Goal: Information Seeking & Learning: Learn about a topic

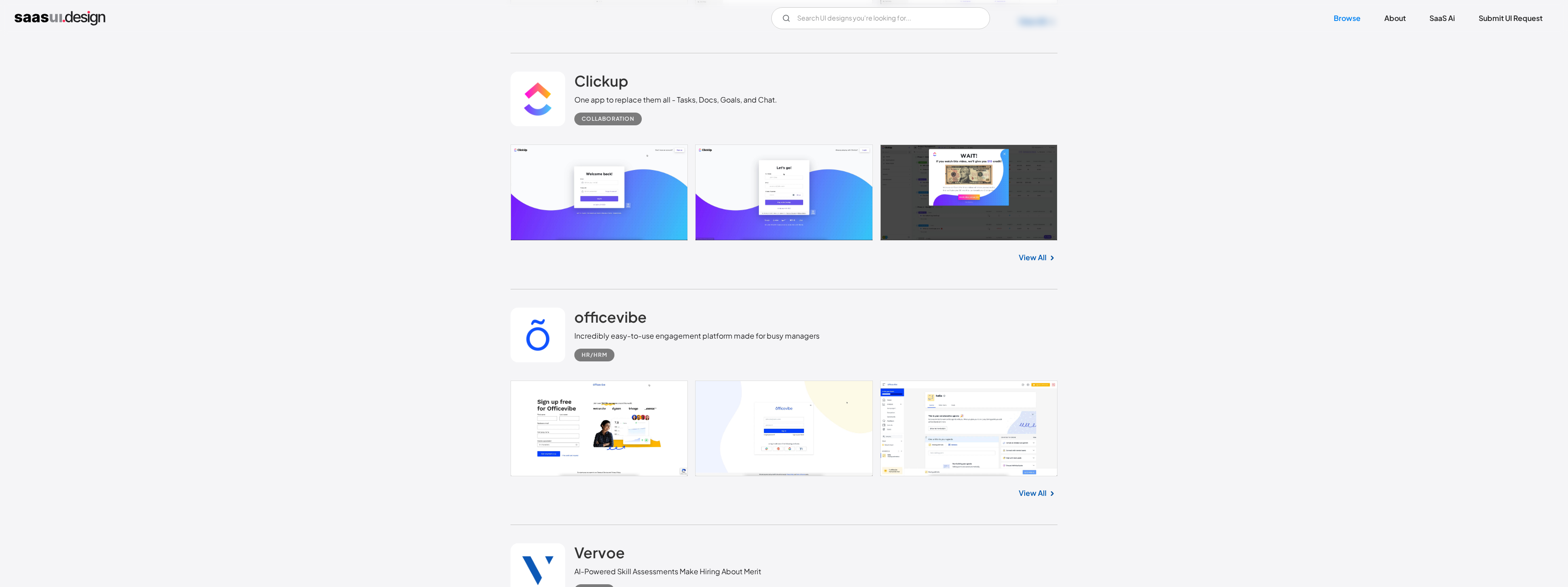
scroll to position [623, 0]
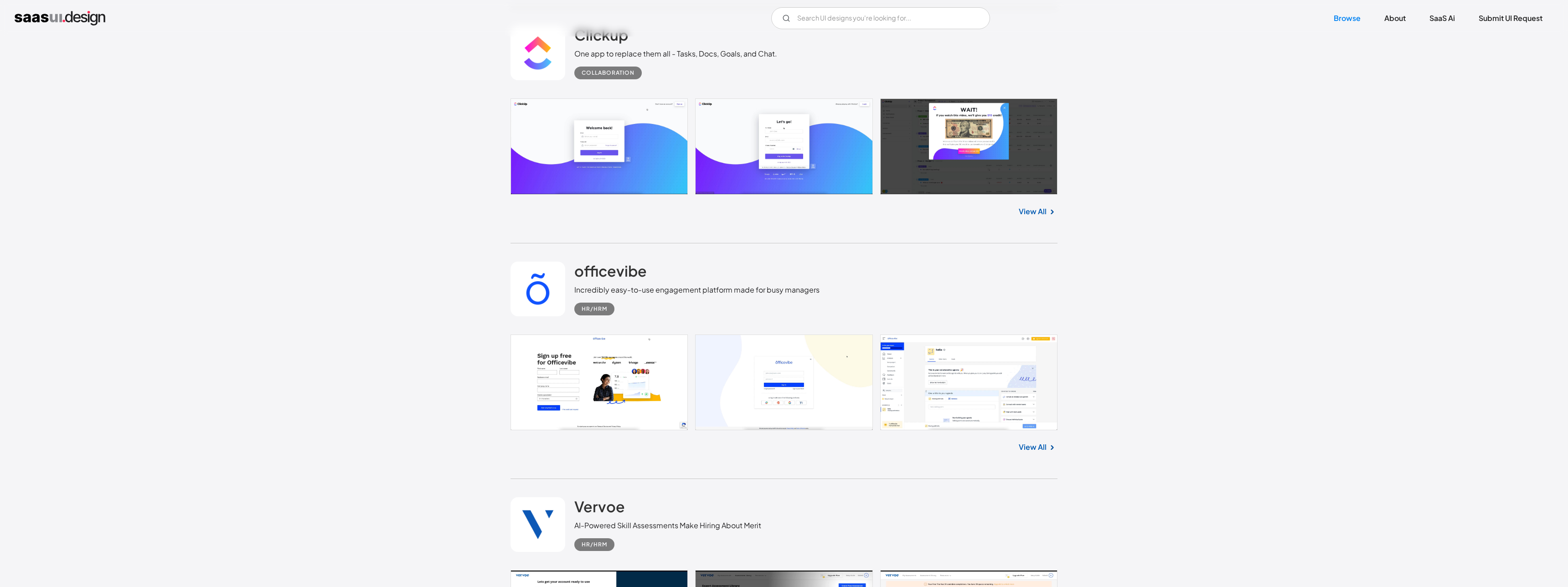
drag, startPoint x: 601, startPoint y: 311, endPoint x: 636, endPoint y: 404, distance: 99.4
click at [601, 311] on div "HR/HRM" at bounding box center [594, 309] width 25 height 11
click at [1040, 448] on link "View All" at bounding box center [1033, 448] width 28 height 11
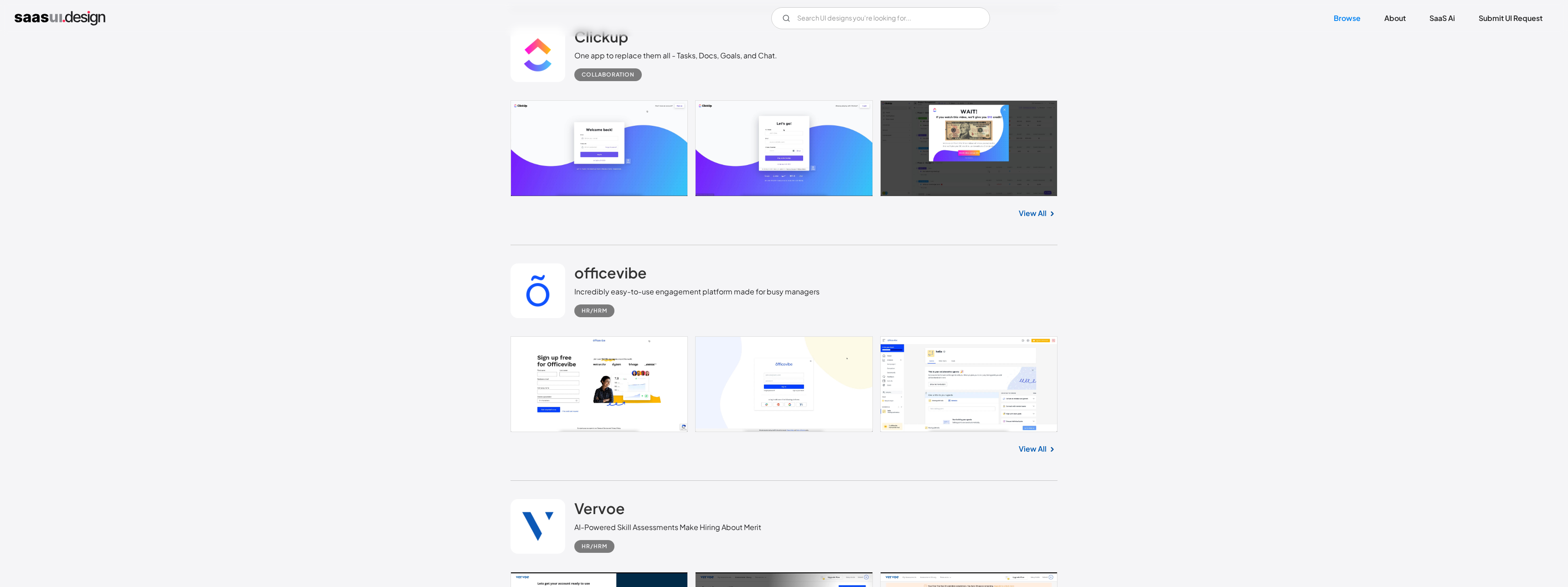
scroll to position [621, 0]
click at [1041, 447] on link "View All" at bounding box center [1033, 449] width 28 height 11
